Goal: Task Accomplishment & Management: Manage account settings

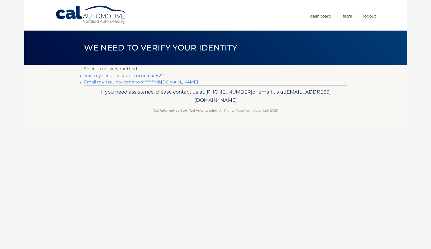
click at [105, 76] on link "Text my security code to xxx-xxx-6241" at bounding box center [125, 75] width 82 height 5
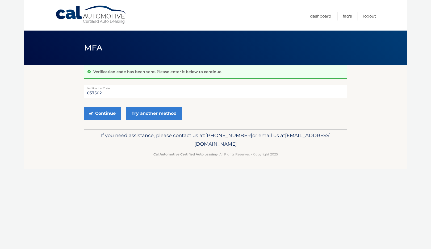
type input "037502"
click at [102, 113] on button "Continue" at bounding box center [102, 113] width 37 height 13
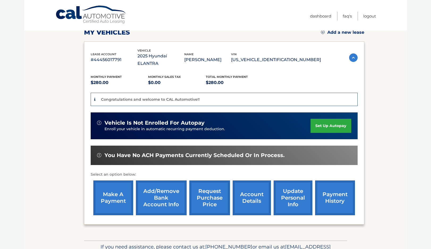
scroll to position [72, 0]
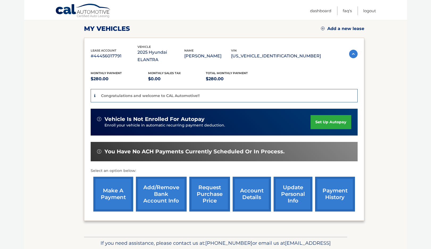
click at [328, 116] on link "set up autopay" at bounding box center [330, 122] width 40 height 14
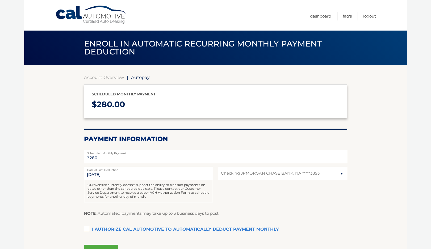
select select "MDBiM2Q4OWUtM2FjMi00Y2RkLWJjODEtNzhiNTc4MTY0MWUx"
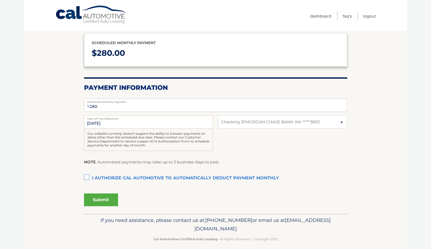
scroll to position [55, 0]
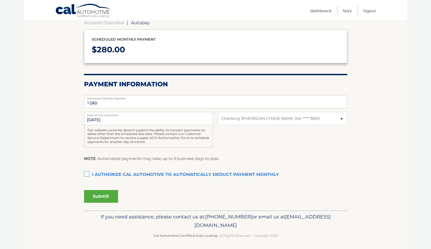
click at [86, 172] on label "I authorize cal automotive to automatically deduct payment monthly This checkbo…" at bounding box center [215, 175] width 263 height 11
click at [0, 0] on input "I authorize cal automotive to automatically deduct payment monthly This checkbo…" at bounding box center [0, 0] width 0 height 0
click at [104, 196] on button "Submit" at bounding box center [101, 196] width 34 height 13
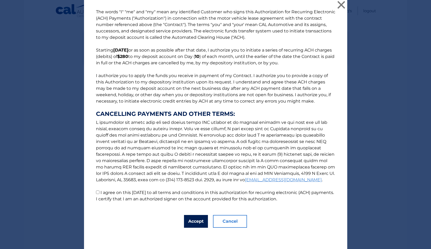
scroll to position [2, 0]
click at [201, 218] on button "Accept" at bounding box center [196, 221] width 24 height 13
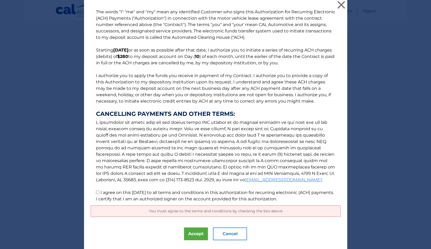
click at [155, 198] on label "I agree on this 10/08/2025 to all terms and conditions in this authorization fo…" at bounding box center [215, 195] width 238 height 11
click at [99, 194] on input "I agree on this 10/08/2025 to all terms and conditions in this authorization fo…" at bounding box center [97, 192] width 3 height 3
checkbox input "true"
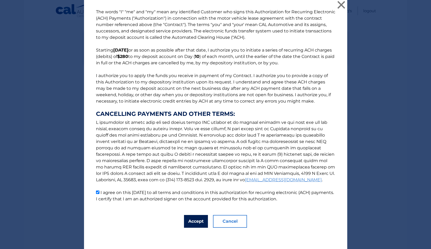
click at [193, 217] on button "Accept" at bounding box center [196, 221] width 24 height 13
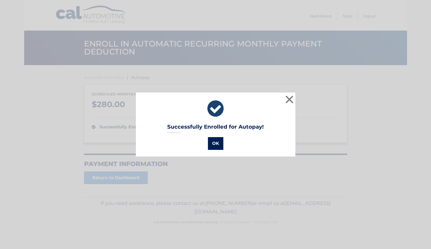
click at [218, 144] on button "OK" at bounding box center [215, 143] width 15 height 13
